Goal: Check status: Check status

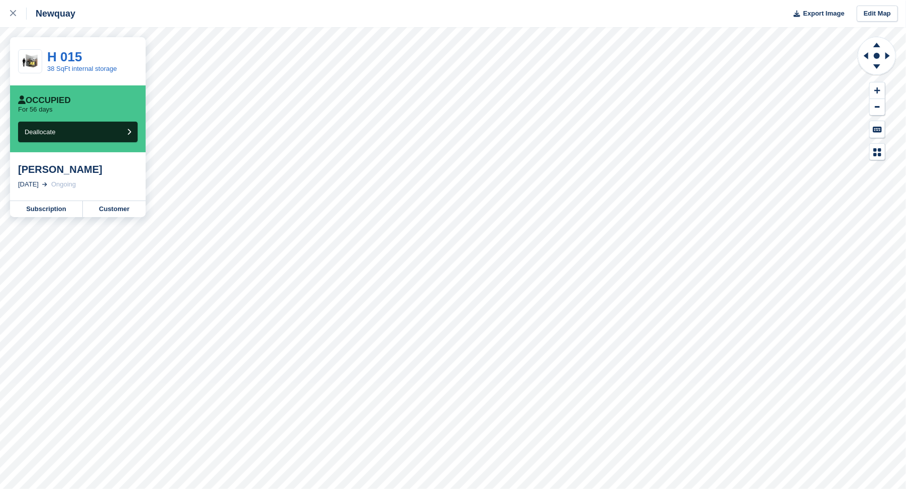
click at [38, 171] on div "[PERSON_NAME]" at bounding box center [78, 169] width 120 height 12
click at [70, 171] on div "[PERSON_NAME]" at bounding box center [78, 169] width 120 height 12
click at [62, 58] on link "H 015" at bounding box center [64, 56] width 35 height 15
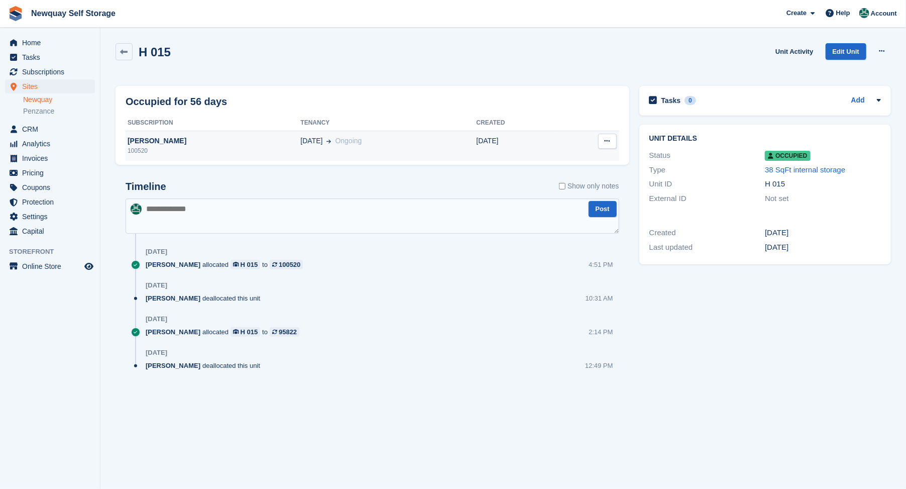
click at [152, 141] on div "[PERSON_NAME]" at bounding box center [213, 141] width 175 height 11
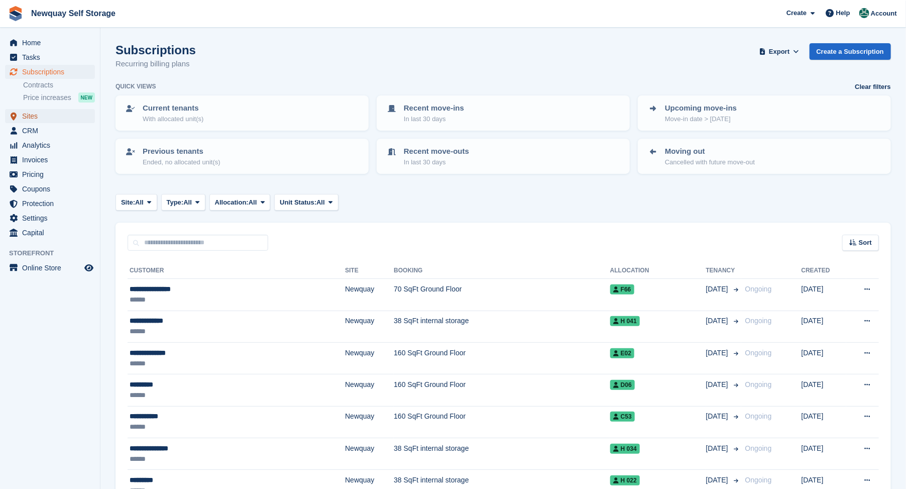
click at [26, 113] on span "Sites" at bounding box center [52, 116] width 60 height 14
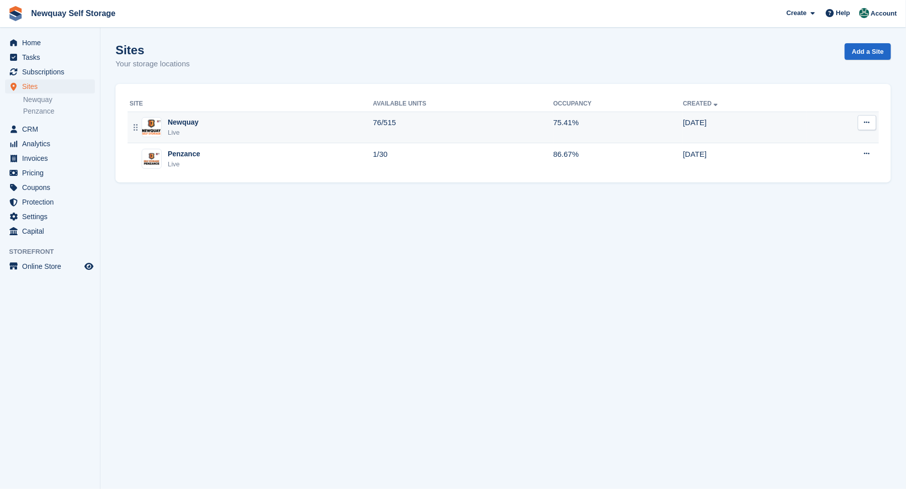
click at [185, 124] on div "Newquay" at bounding box center [183, 122] width 31 height 11
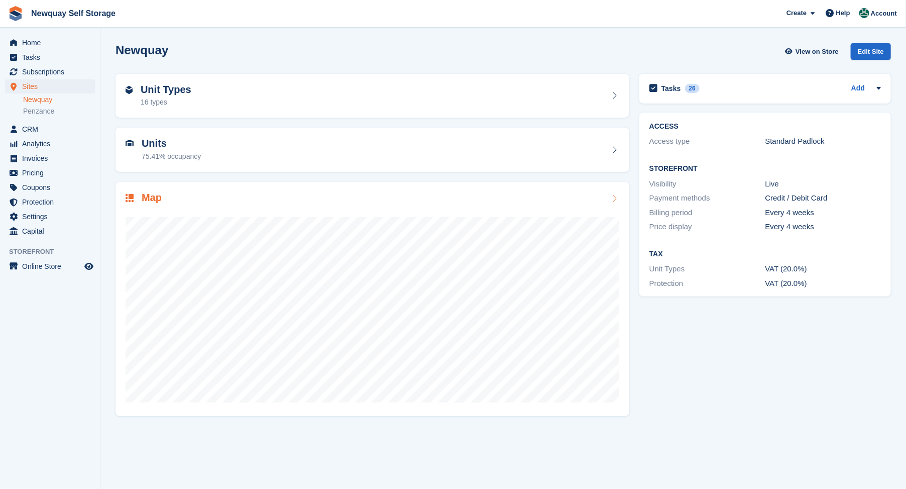
click at [152, 196] on h2 "Map" at bounding box center [152, 198] width 20 height 12
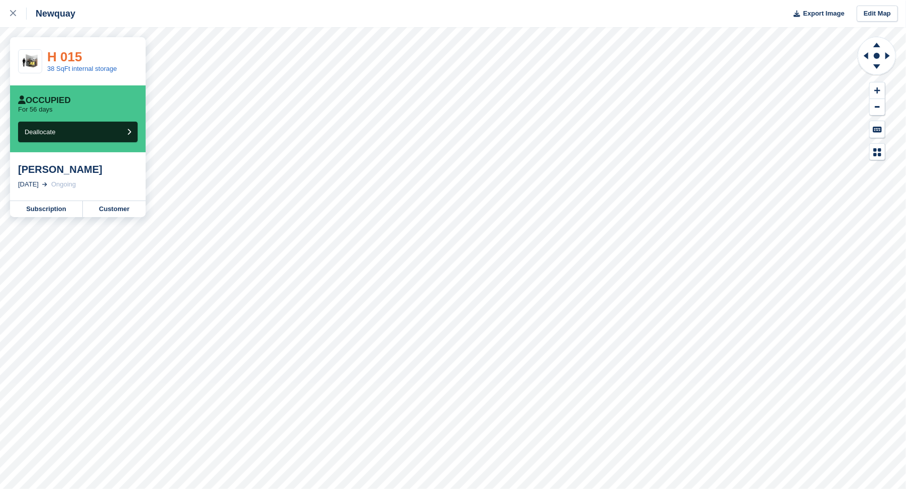
click at [66, 59] on link "H 015" at bounding box center [64, 56] width 35 height 15
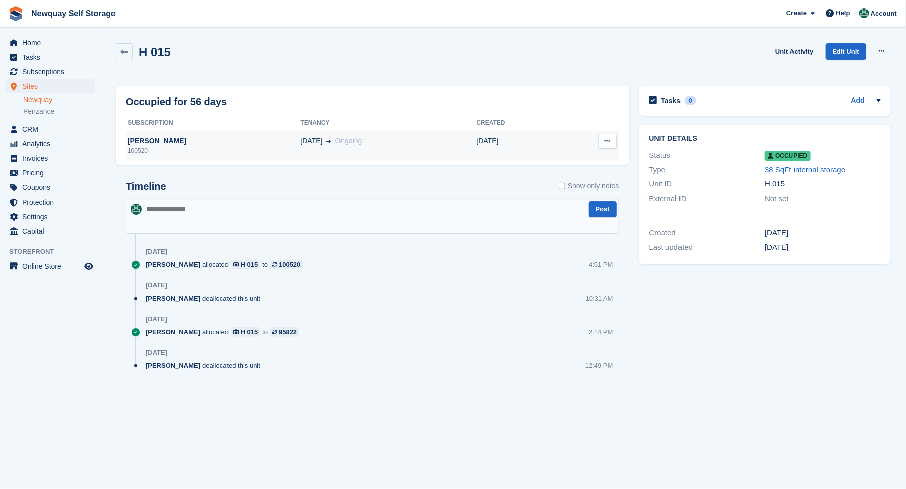
click at [163, 142] on div "[PERSON_NAME]" at bounding box center [213, 141] width 175 height 11
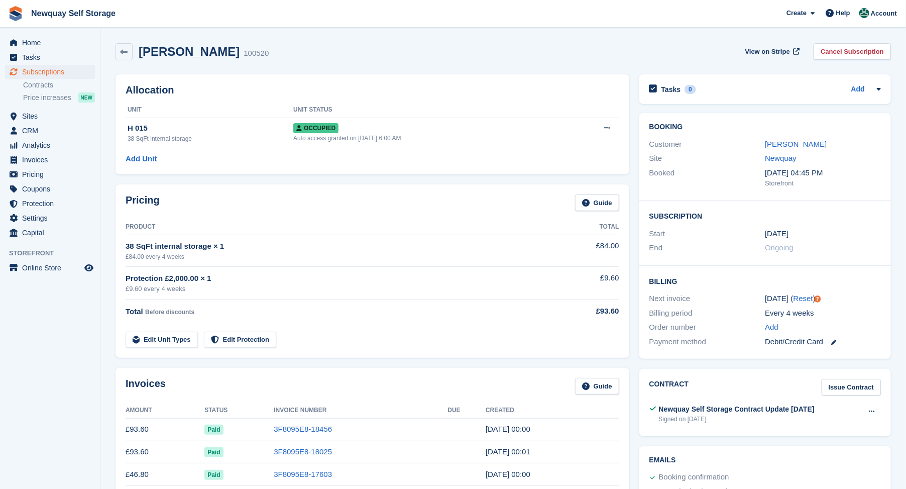
click at [825, 473] on div "Booking confirmation" at bounding box center [764, 477] width 234 height 15
